Goal: Contribute content: Add original content to the website for others to see

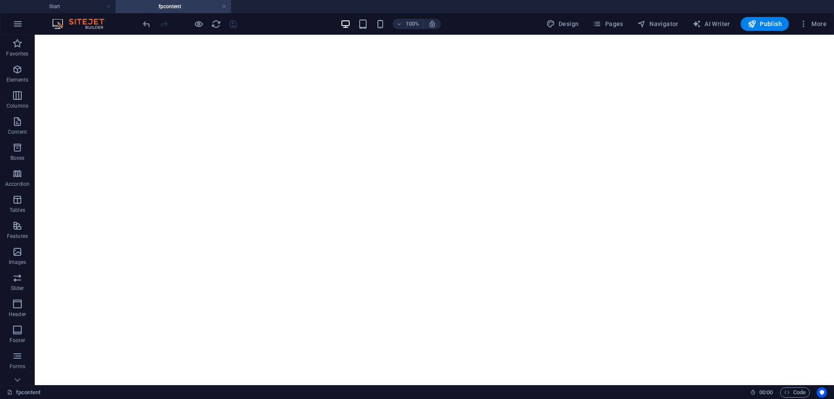
click at [763, 23] on span "Publish" at bounding box center [765, 24] width 34 height 9
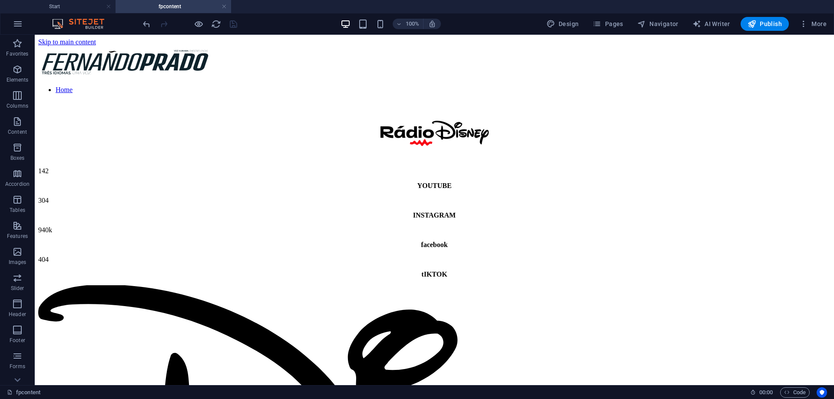
scroll to position [149, 0]
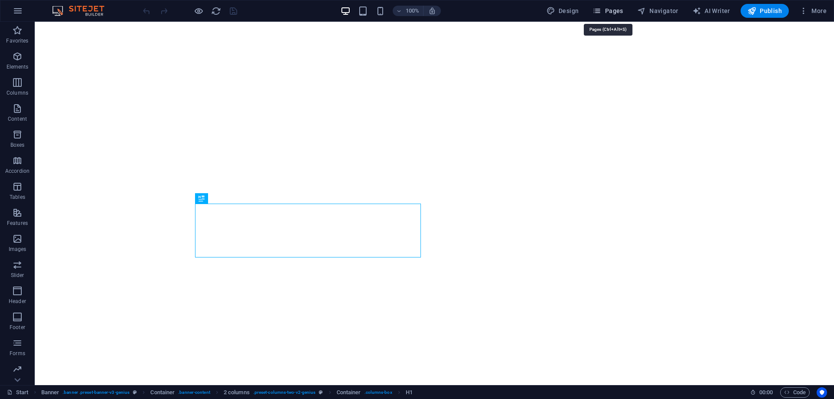
click at [610, 7] on span "Pages" at bounding box center [608, 11] width 30 height 9
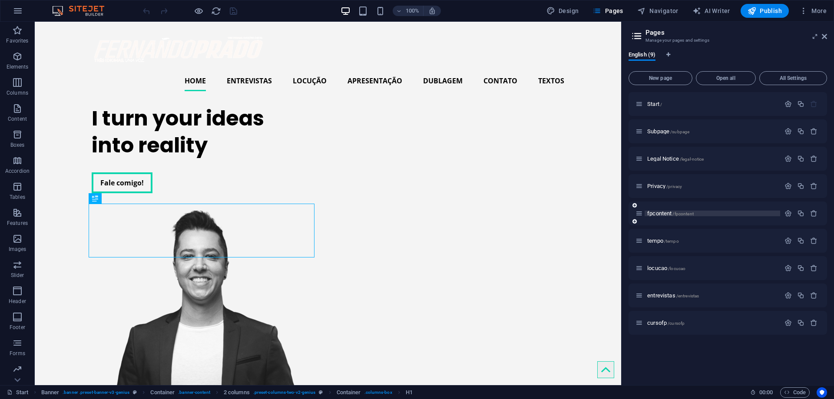
click at [662, 212] on span "fpcontent /fpcontent" at bounding box center [670, 213] width 46 height 7
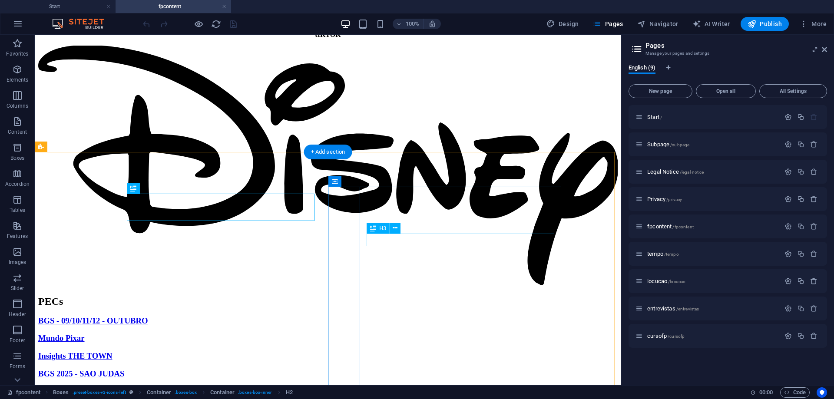
scroll to position [255, 0]
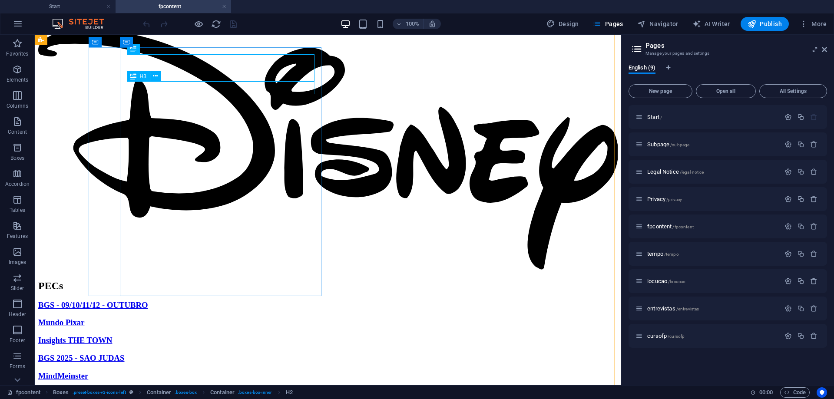
click at [266, 301] on div "BGS - 09/10/11/12 - OUTUBRO" at bounding box center [328, 306] width 580 height 10
click at [155, 79] on icon at bounding box center [155, 76] width 5 height 9
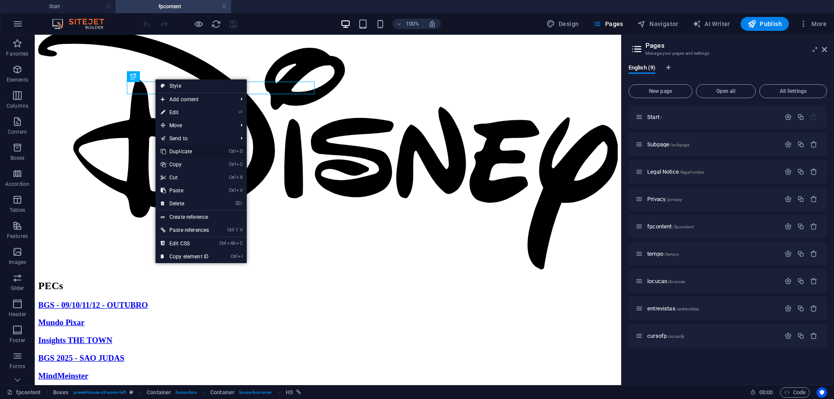
drag, startPoint x: 203, startPoint y: 152, endPoint x: 150, endPoint y: 91, distance: 80.4
click at [203, 152] on link "Ctrl D Duplicate" at bounding box center [185, 151] width 59 height 13
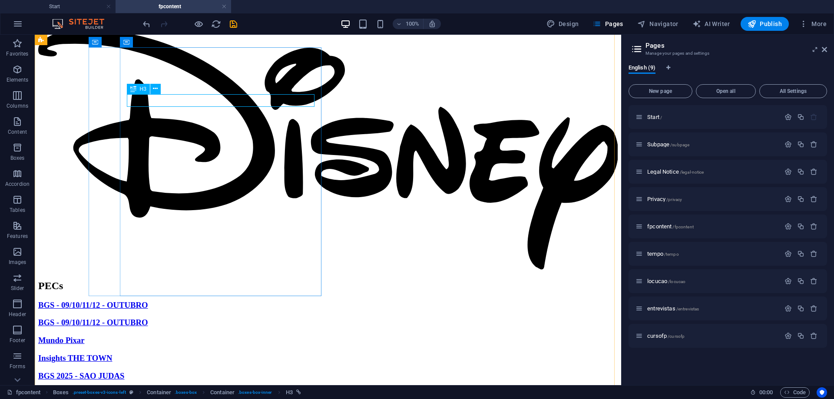
click at [174, 318] on div "BGS - 09/10/11/12 - OUTUBRO" at bounding box center [328, 323] width 580 height 10
click at [175, 318] on div "BGS - 09/10/11/12 - OUTUBRO" at bounding box center [328, 323] width 580 height 10
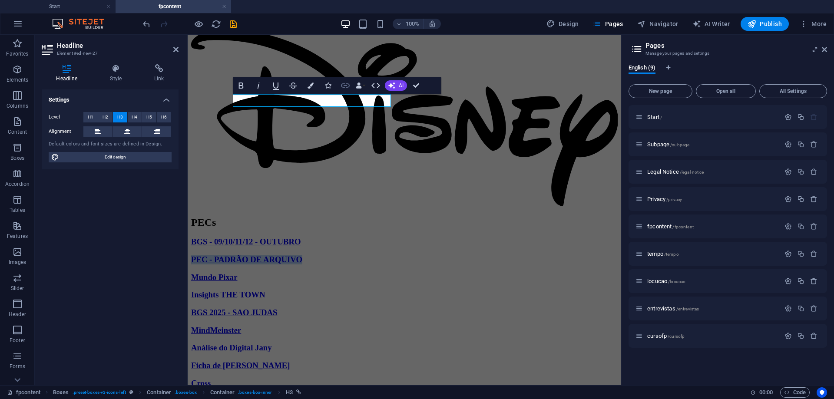
click at [349, 83] on icon "button" at bounding box center [345, 85] width 10 height 10
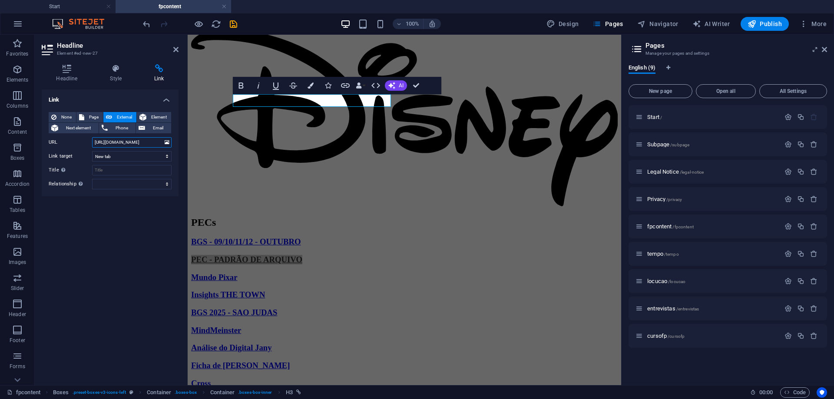
click at [113, 145] on input "https://radiod-my.sharepoint.com/:w:/g/personal/fernando_prado_radiod_com_br/EY…" at bounding box center [132, 142] width 80 height 10
type input "https://radiod-my.sharepoint.com/:w:/r/personal/fernando_prado_radiod_com_br/_l…"
click at [151, 219] on div "Link None Page External Element Next element Phone Email Page Start Subpage Leg…" at bounding box center [110, 234] width 137 height 289
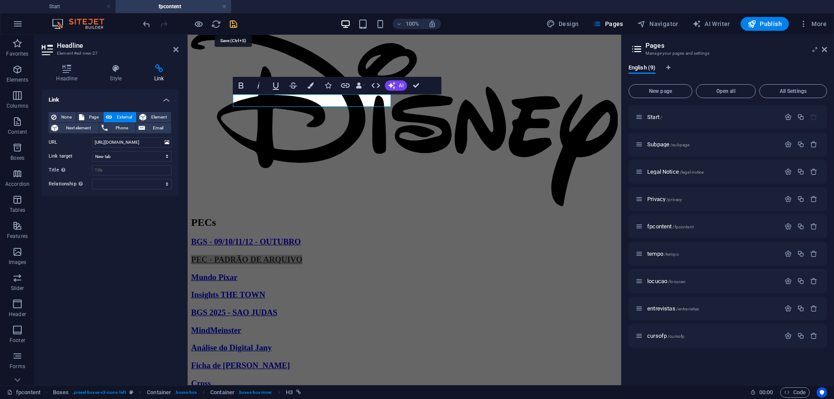
click at [233, 28] on icon "save" at bounding box center [234, 24] width 10 height 10
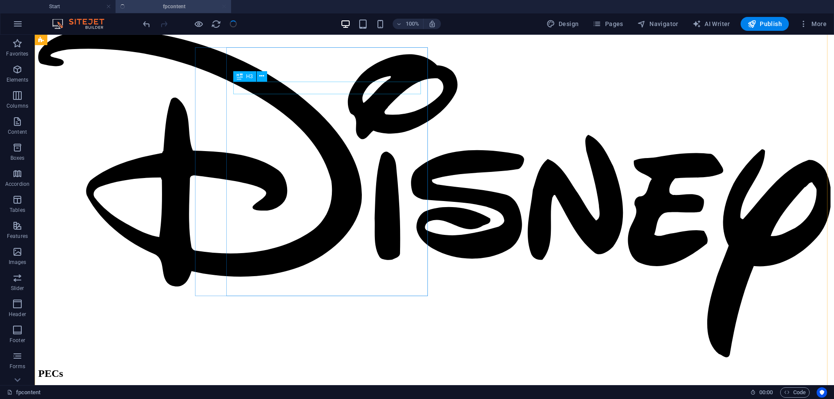
click at [384, 388] on div "BGS - 09/10/11/12 - OUTUBRO" at bounding box center [434, 393] width 793 height 10
click at [363, 388] on div "BGS - 09/10/11/12 - OUTUBRO" at bounding box center [434, 393] width 793 height 10
click at [262, 79] on icon at bounding box center [261, 76] width 5 height 9
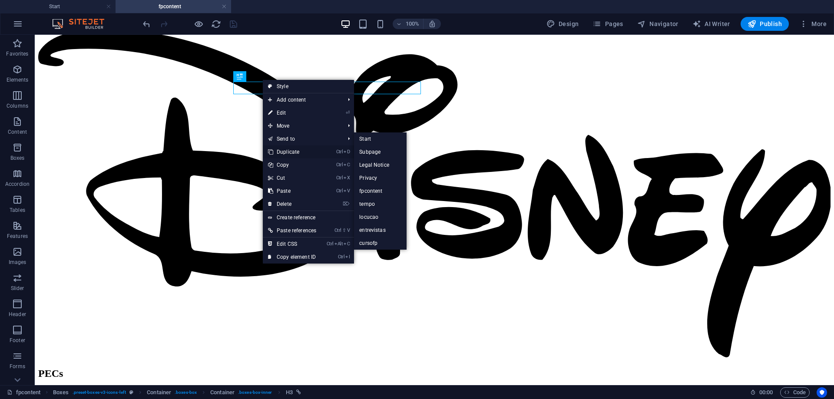
click at [298, 148] on link "Ctrl D Duplicate" at bounding box center [292, 152] width 59 height 13
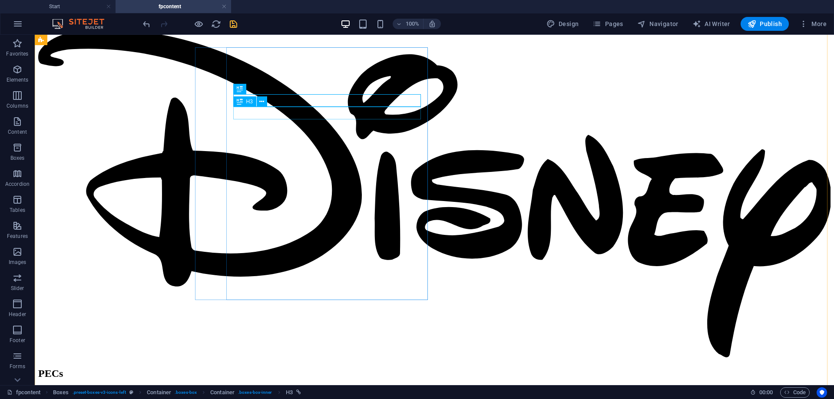
click at [256, 104] on div "H3" at bounding box center [244, 101] width 23 height 10
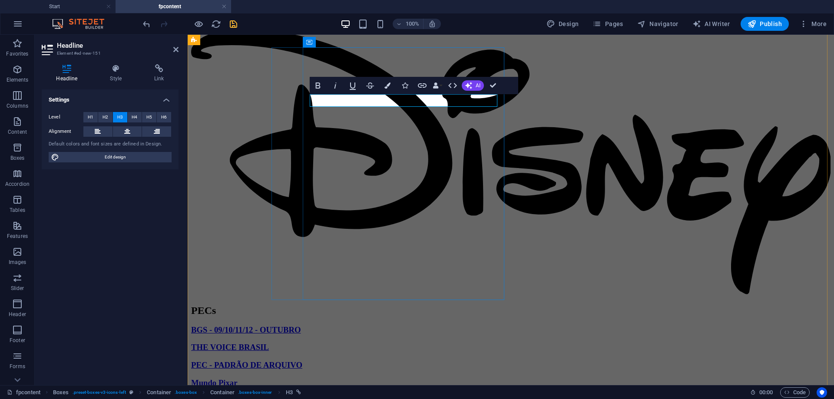
click at [405, 343] on h3 "THE VOICE BRASIL" at bounding box center [511, 348] width 640 height 10
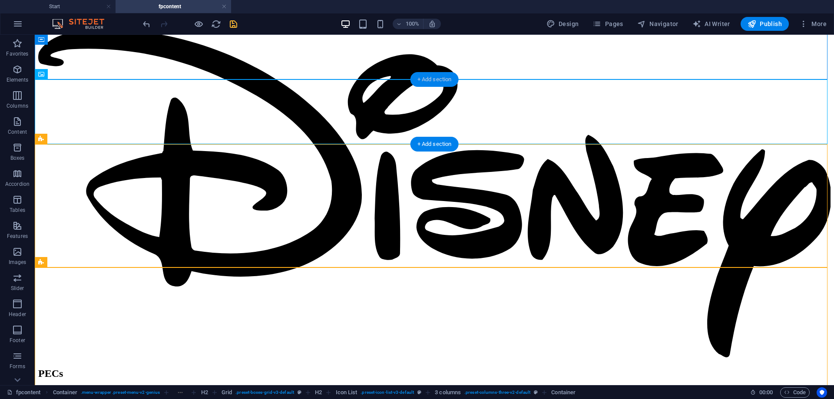
scroll to position [0, 0]
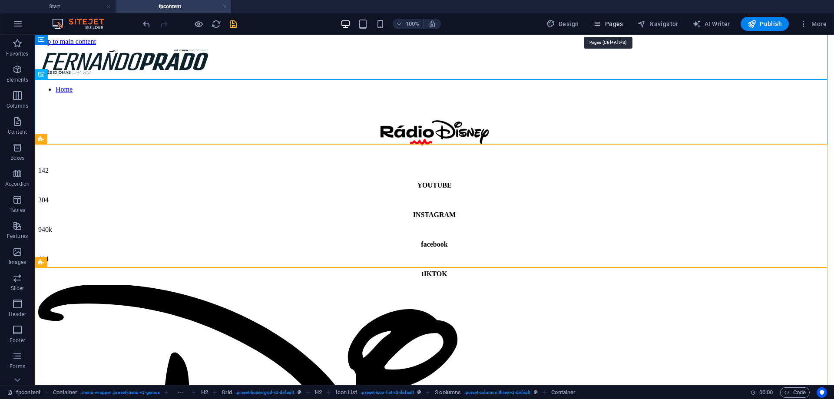
click at [614, 24] on span "Pages" at bounding box center [608, 24] width 30 height 9
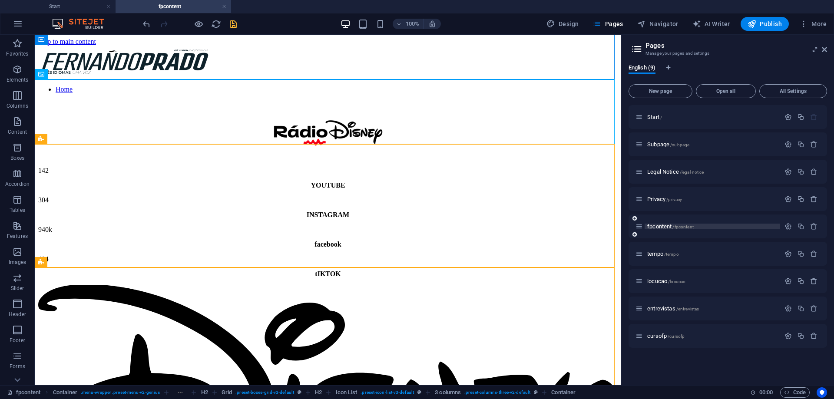
click at [664, 226] on span "fpcontent /fpcontent" at bounding box center [670, 226] width 46 height 7
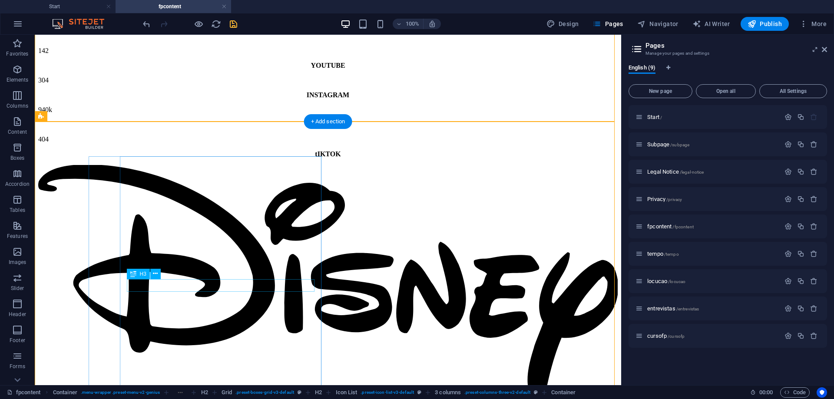
scroll to position [148, 0]
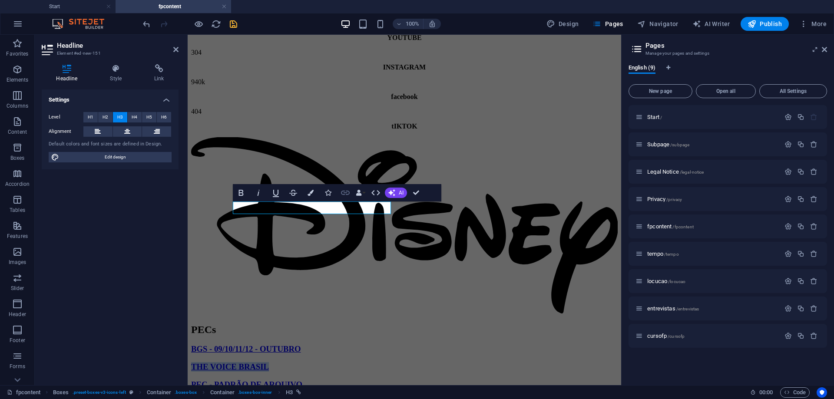
click at [349, 195] on icon "button" at bounding box center [345, 193] width 10 height 10
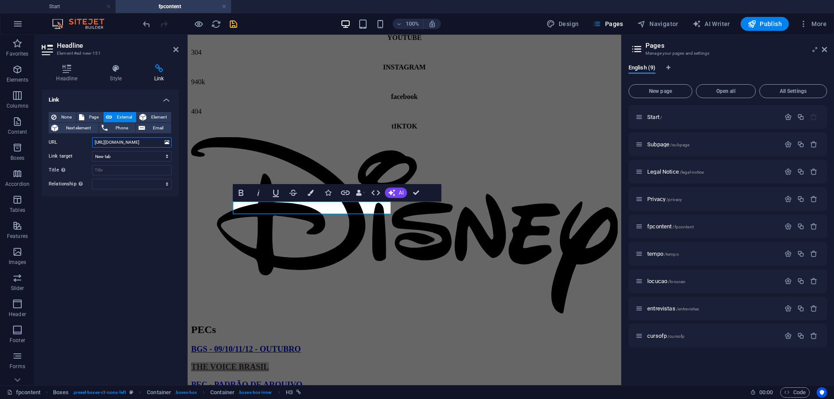
click at [139, 141] on input "https://radiod-my.sharepoint.com/:w:/g/personal/fernando_prado_radiod_com_br/EY…" at bounding box center [132, 142] width 80 height 10
paste input "r/personal/fernando_prado_radiod_com_br/_layouts/15/Doc.aspx?sourcedoc=%7BF9D57…"
type input "https://radiod-my.sharepoint.com/:w:/r/personal/fernando_prado_radiod_com_br/_l…"
drag, startPoint x: 233, startPoint y: 23, endPoint x: 260, endPoint y: 28, distance: 27.8
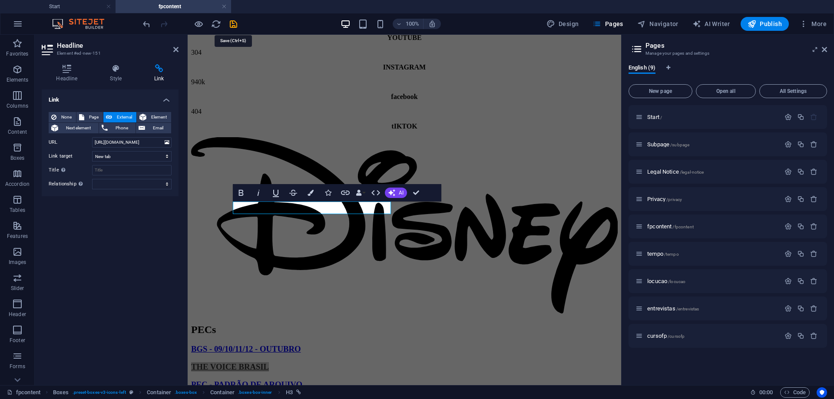
click at [233, 23] on icon "save" at bounding box center [234, 24] width 10 height 10
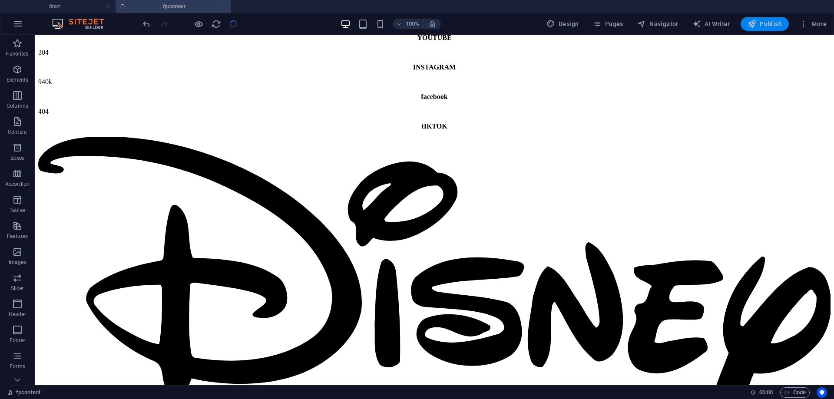
click at [763, 24] on span "Publish" at bounding box center [765, 24] width 34 height 9
